Goal: Transaction & Acquisition: Purchase product/service

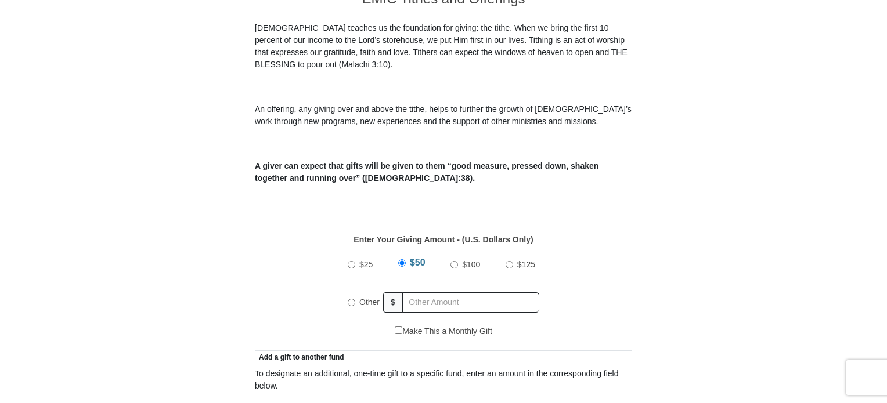
scroll to position [348, 0]
click at [348, 298] on input "Other" at bounding box center [352, 302] width 8 height 8
radio input "true"
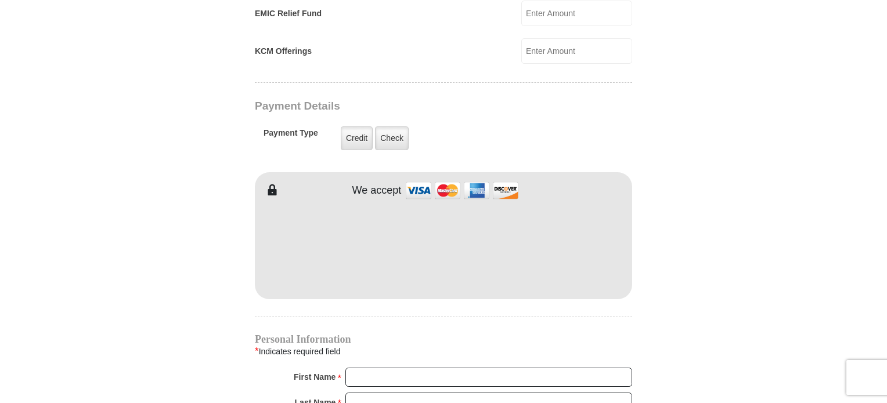
scroll to position [869, 0]
type input "181.00"
click at [397, 126] on label "Check" at bounding box center [392, 138] width 34 height 24
click at [0, 0] on input "Check" at bounding box center [0, 0] width 0 height 0
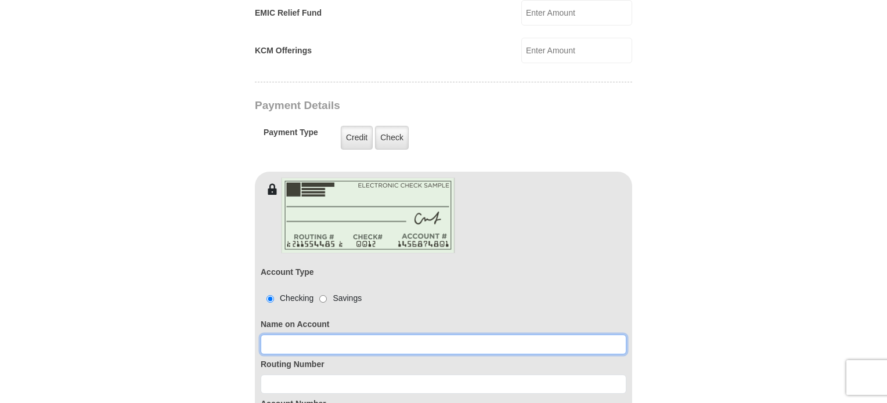
click at [281, 335] on input at bounding box center [444, 345] width 366 height 20
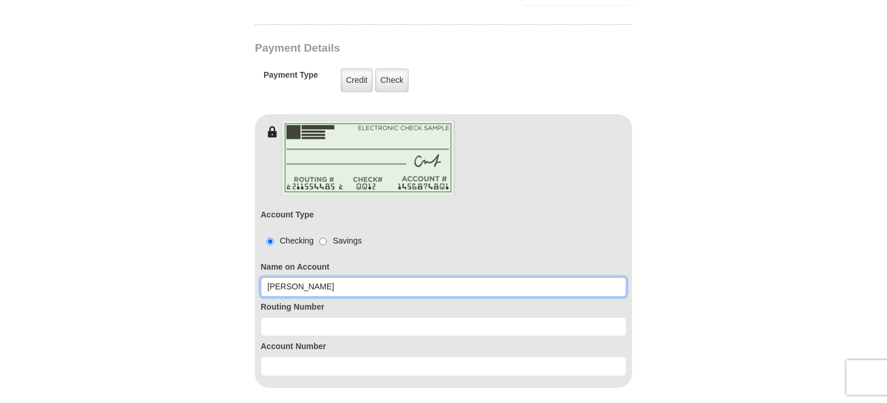
scroll to position [927, 0]
type input "[PERSON_NAME]"
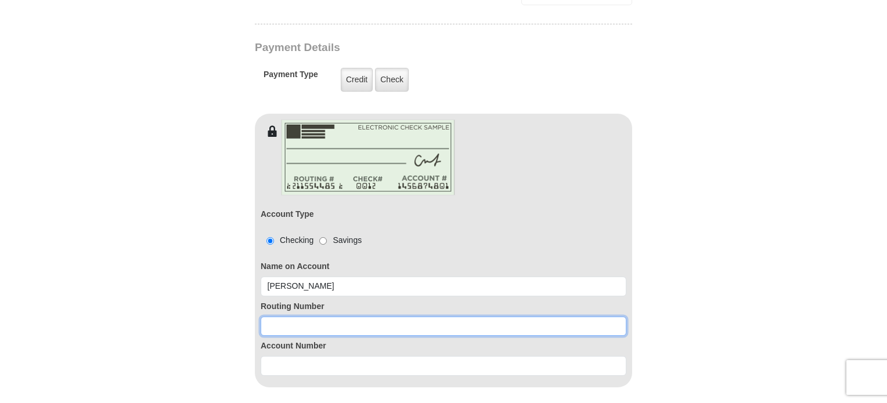
click at [269, 317] on input at bounding box center [444, 327] width 366 height 20
type input "042000314"
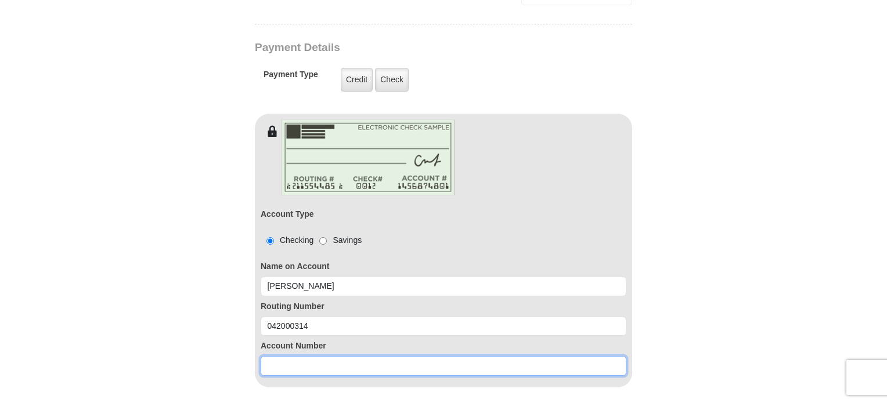
drag, startPoint x: 272, startPoint y: 353, endPoint x: 273, endPoint y: 347, distance: 6.6
click at [272, 356] on input at bounding box center [444, 366] width 366 height 20
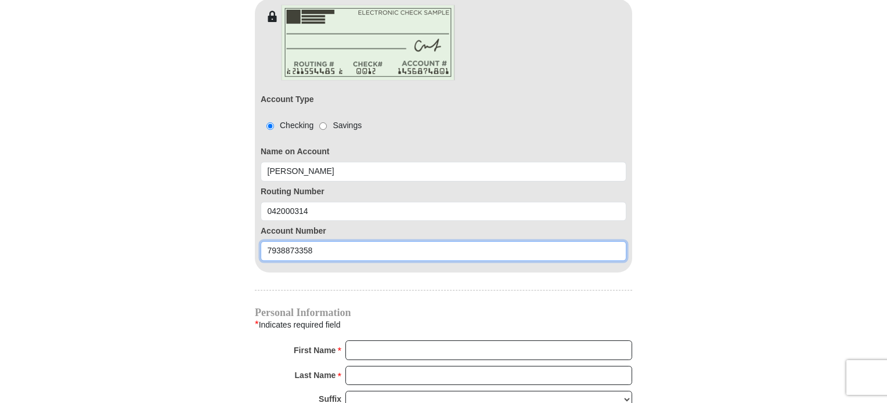
scroll to position [1043, 0]
type input "7938873358"
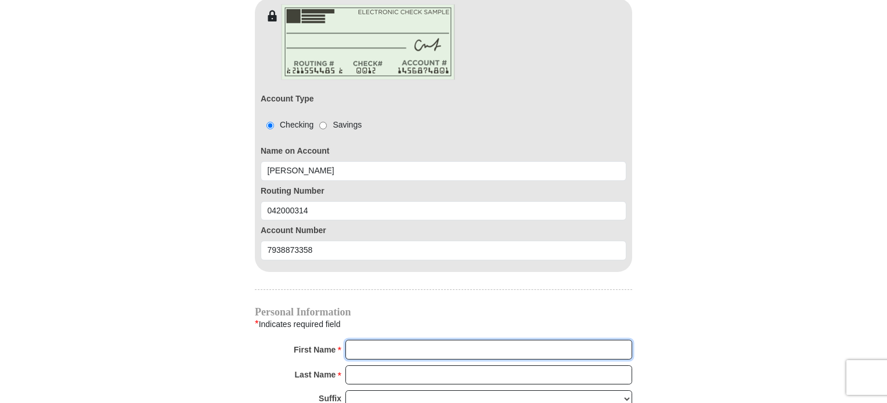
click at [358, 340] on input "First Name *" at bounding box center [488, 350] width 287 height 20
type input "Sheryl"
type input "Riggs"
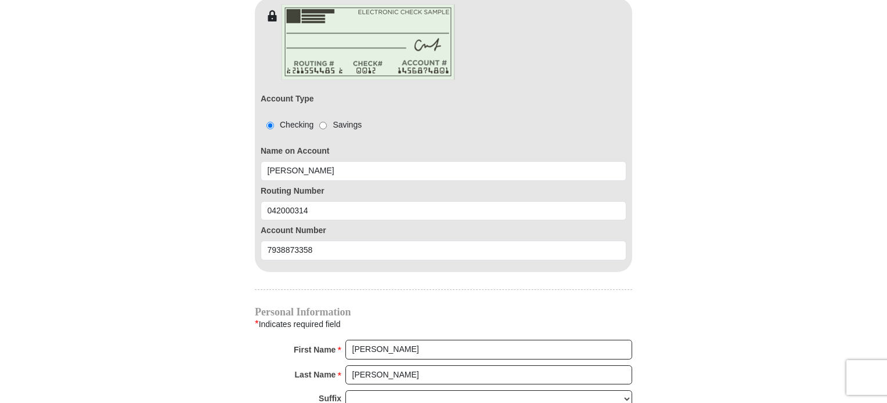
type input "xohion@hotmail.com"
type input "1900 NW Washington Blvd."
type input "Apt. 2"
type input "HAMILTON"
select select "OH"
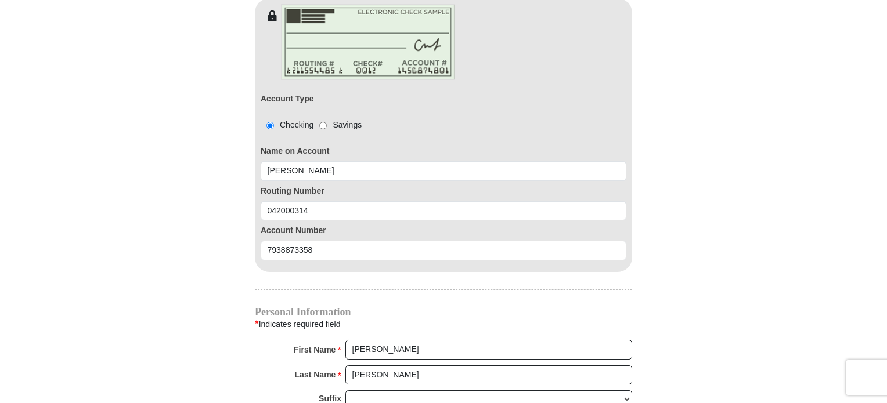
type input "45013"
type input "9186297788"
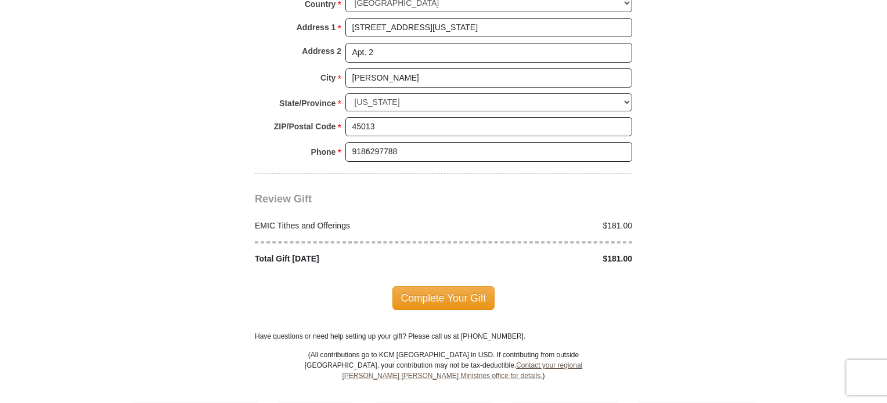
scroll to position [1489, 0]
click at [425, 286] on span "Complete Your Gift" at bounding box center [443, 298] width 103 height 24
